Goal: Use online tool/utility: Utilize a website feature to perform a specific function

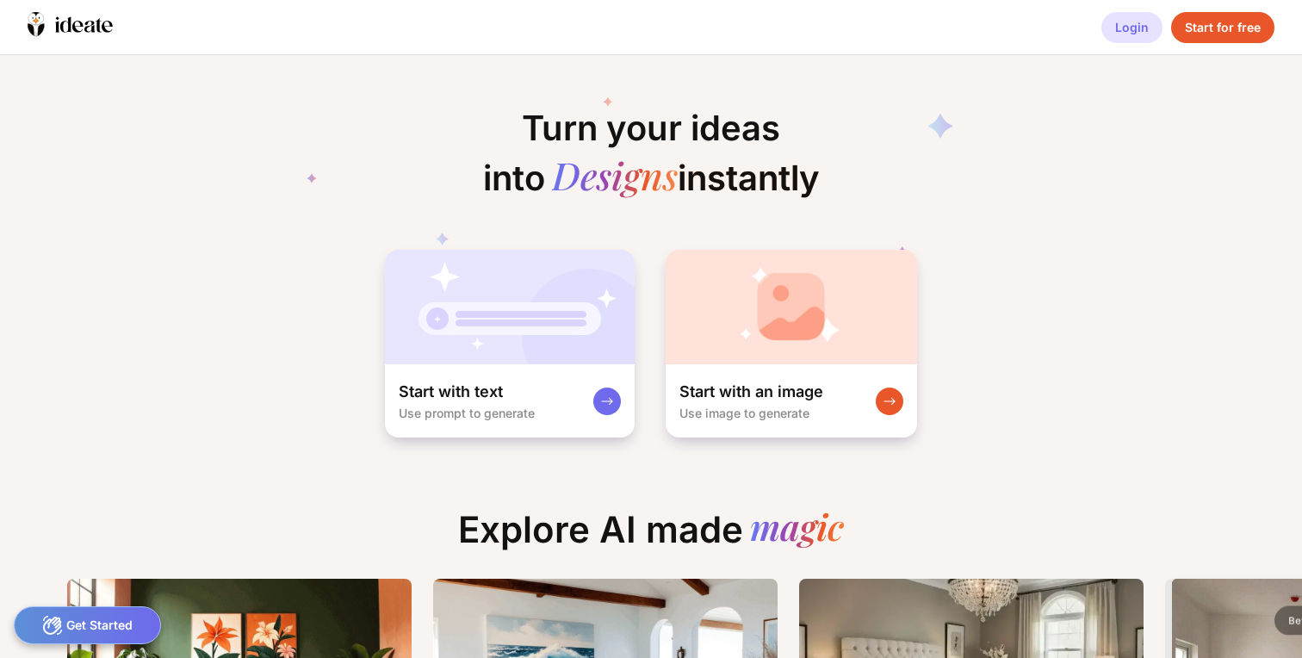
click at [1145, 34] on div "Login" at bounding box center [1131, 27] width 61 height 31
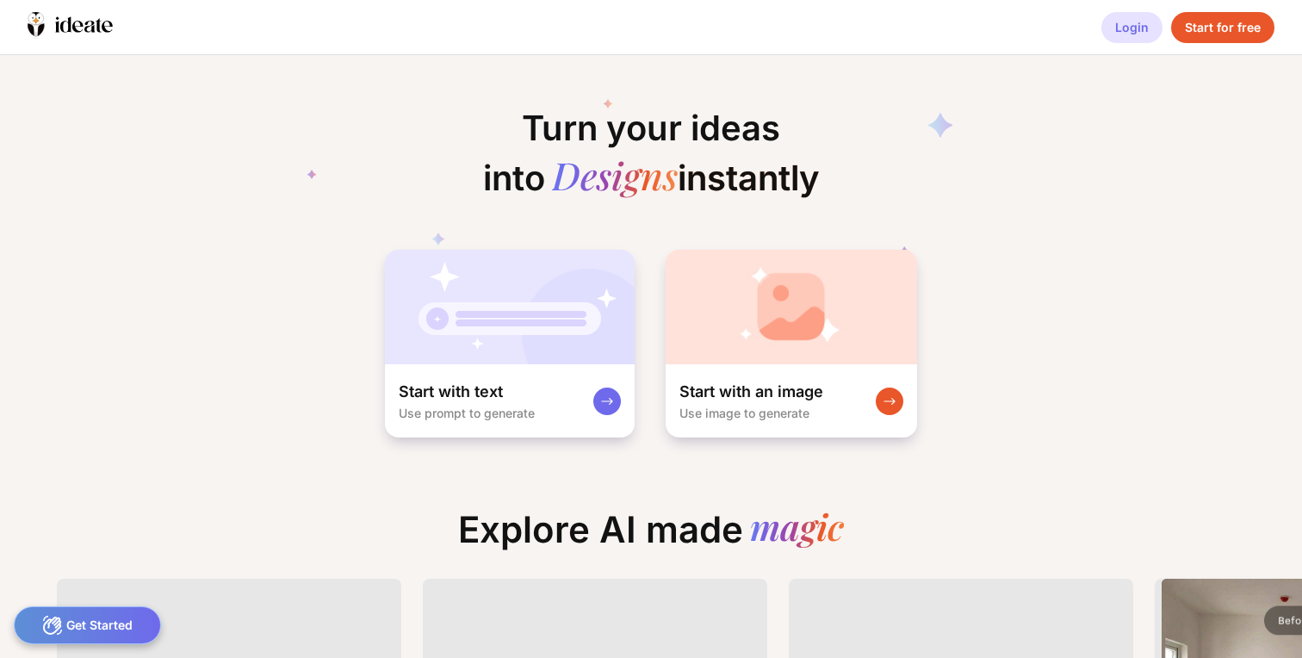
click at [1154, 29] on div "Login" at bounding box center [1131, 27] width 61 height 31
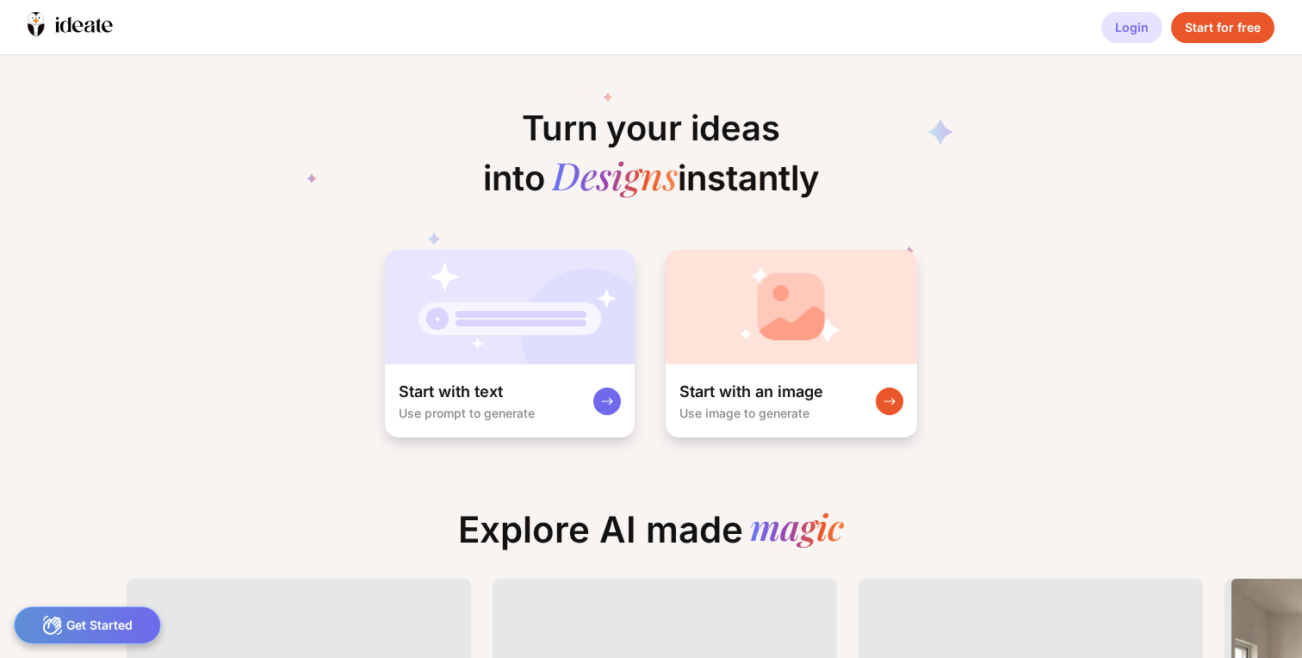
click at [1131, 32] on div "Login" at bounding box center [1131, 27] width 61 height 31
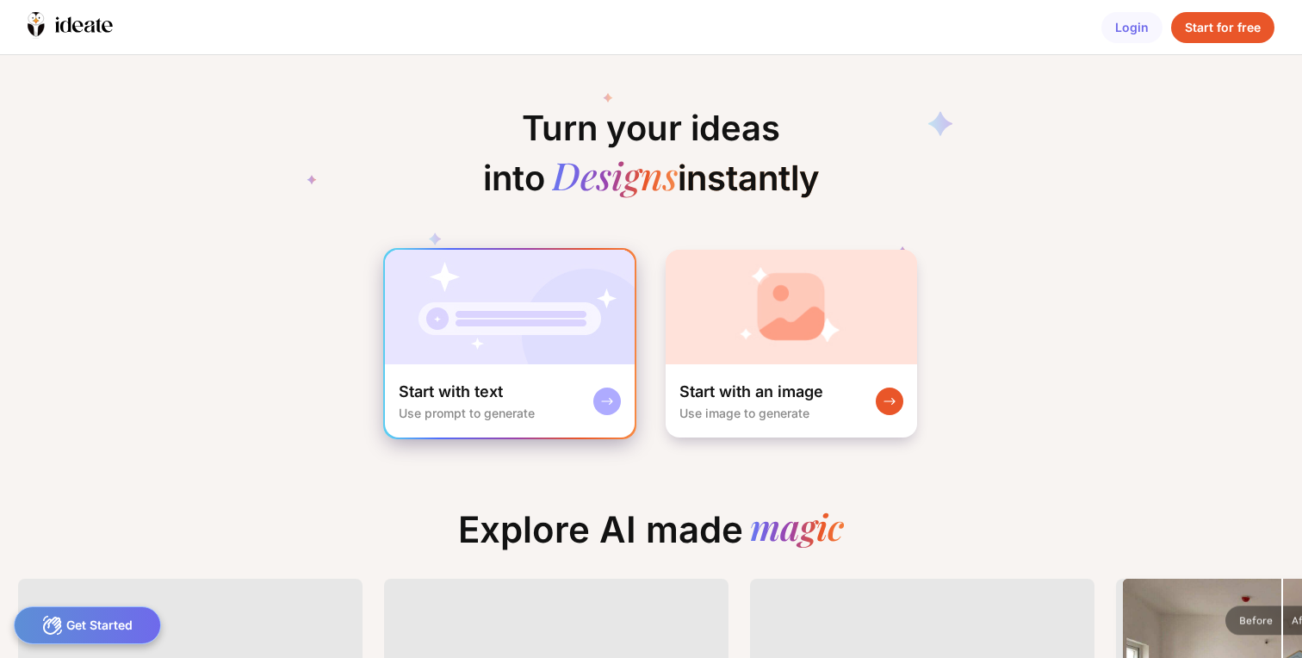
click at [485, 367] on div "Start with text Use prompt to generate" at bounding box center [510, 400] width 250 height 73
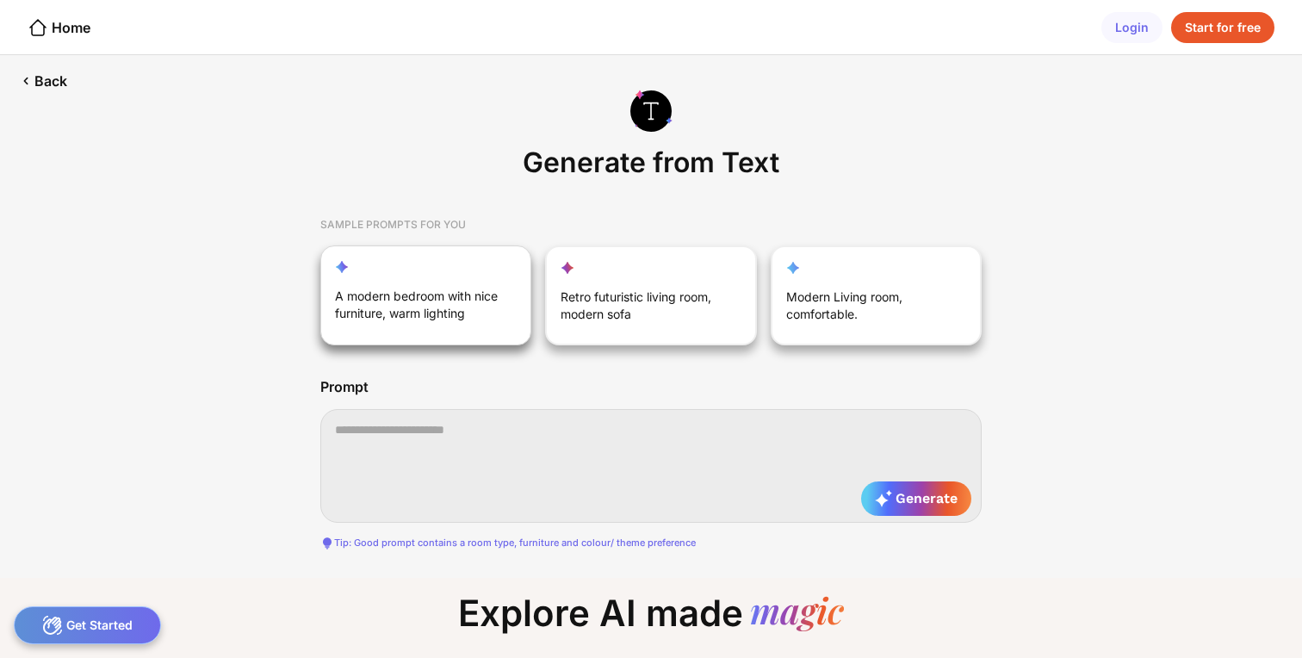
click at [459, 321] on div "A modern bedroom with nice furniture, warm lighting" at bounding box center [417, 308] width 164 height 41
type textarea "**********"
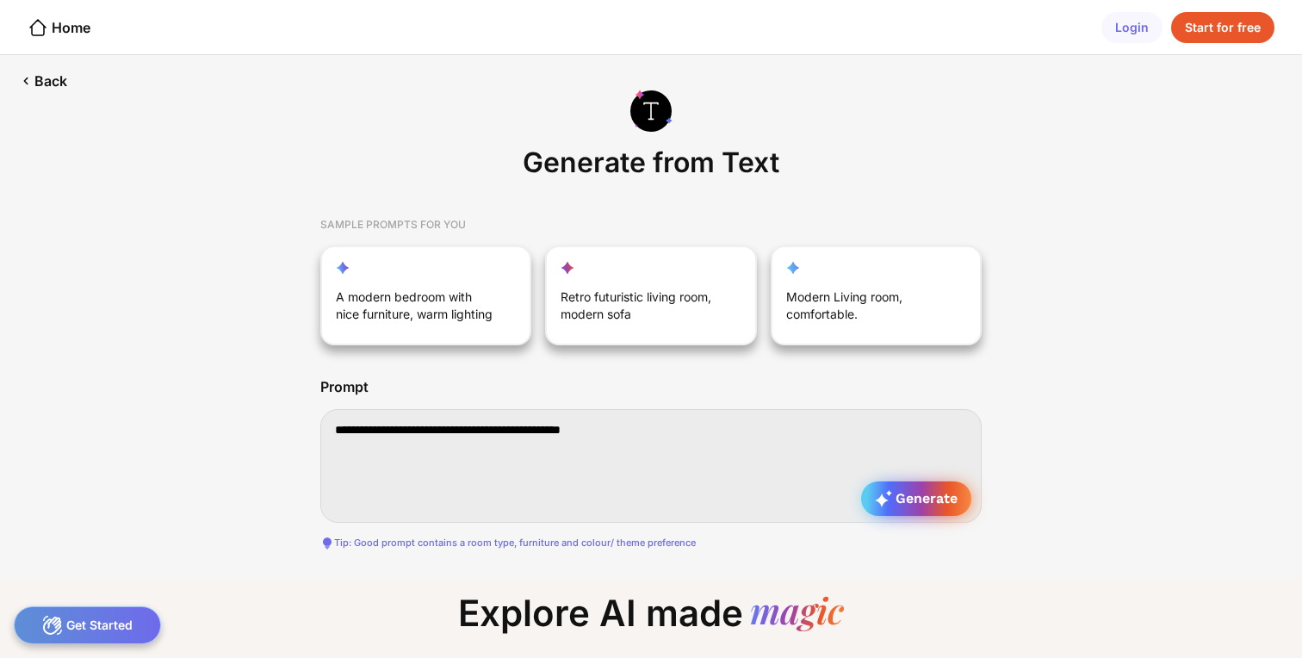
click at [916, 510] on div "Generate" at bounding box center [916, 498] width 110 height 34
click at [917, 496] on span "Generate" at bounding box center [916, 498] width 83 height 17
